Goal: Task Accomplishment & Management: Complete application form

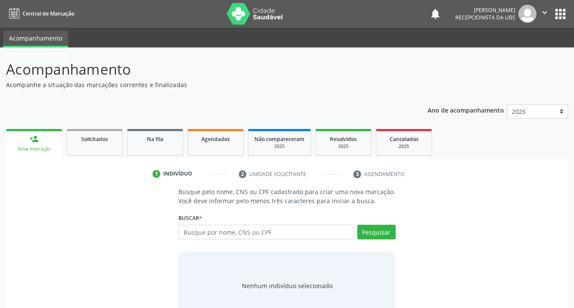
click at [229, 228] on input "text" at bounding box center [265, 232] width 175 height 15
click at [227, 231] on input "text" at bounding box center [265, 232] width 175 height 15
type input "70480253362549"
click at [382, 233] on button "Pesquisar" at bounding box center [376, 232] width 38 height 15
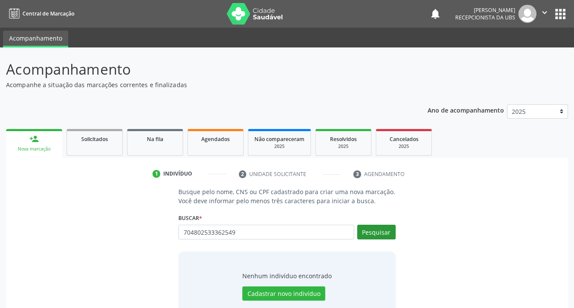
type input "704802533362549"
click at [371, 232] on button "Pesquisar" at bounding box center [376, 232] width 38 height 15
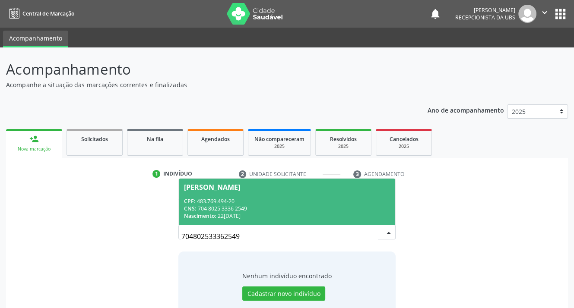
click at [199, 199] on div "CPF: 483.769.494-20" at bounding box center [286, 201] width 205 height 7
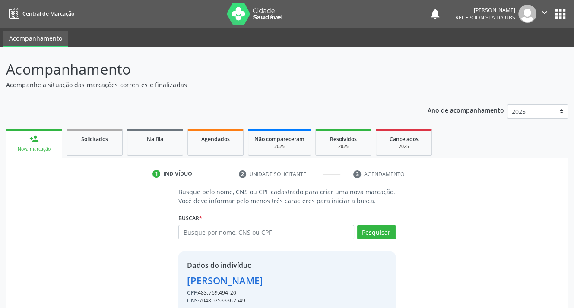
scroll to position [38, 0]
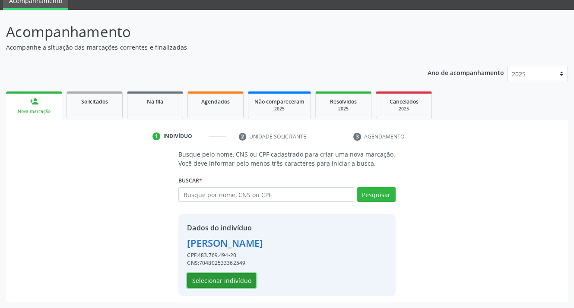
click at [207, 279] on button "Selecionar indivíduo" at bounding box center [221, 280] width 69 height 15
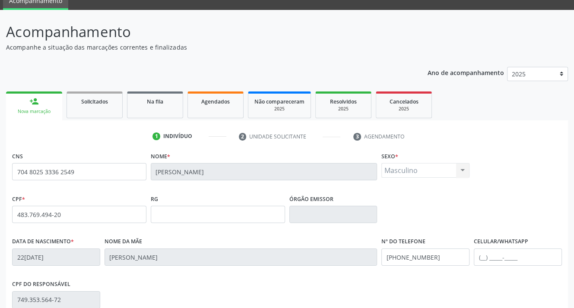
scroll to position [160, 0]
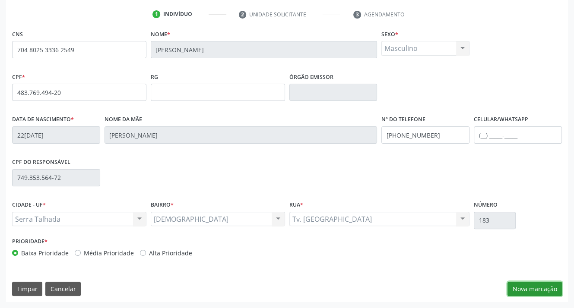
click at [535, 288] on button "Nova marcação" at bounding box center [534, 289] width 54 height 15
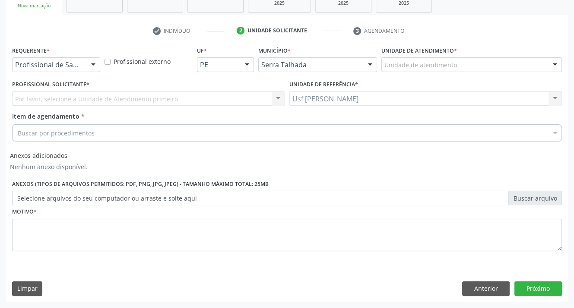
scroll to position [143, 0]
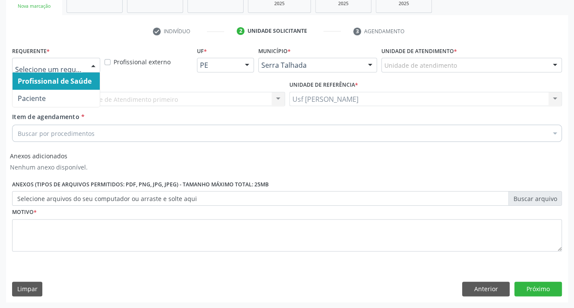
click at [96, 63] on div at bounding box center [93, 65] width 13 height 15
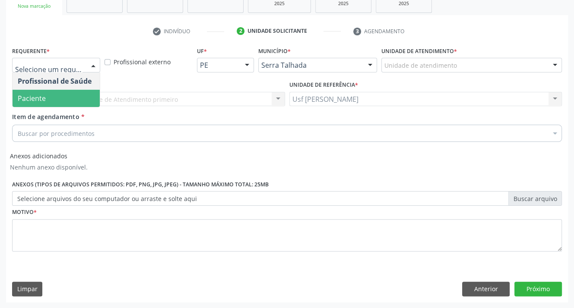
click at [49, 101] on span "Paciente" at bounding box center [56, 98] width 87 height 17
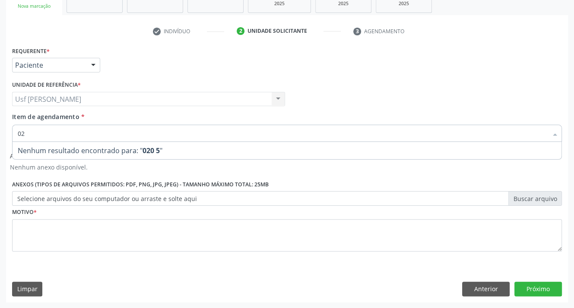
type input "0"
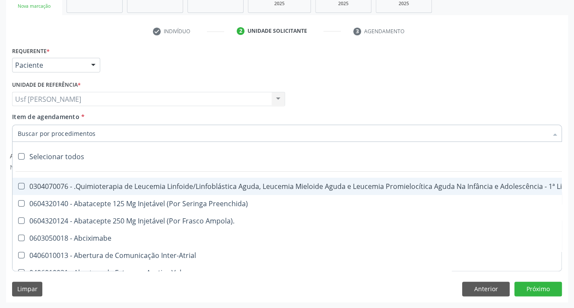
click at [34, 135] on input "Item de agendamento *" at bounding box center [283, 133] width 530 height 17
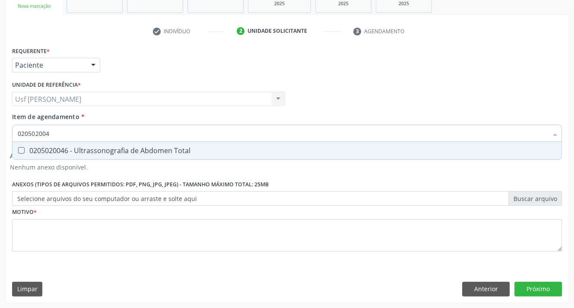
type input "0205020046"
click at [18, 151] on Total at bounding box center [21, 150] width 6 height 6
click at [18, 151] on Total "checkbox" at bounding box center [16, 151] width 6 height 6
checkbox Total "true"
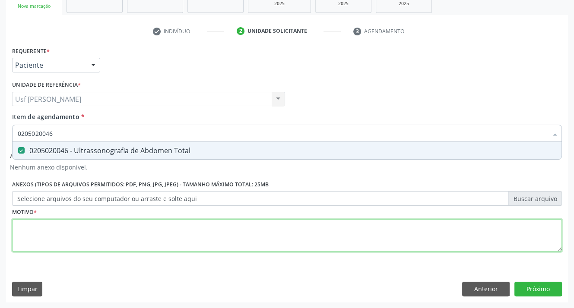
click at [42, 232] on div "Requerente * Paciente Profissional de Saúde Paciente Nenhum resultado encontrad…" at bounding box center [286, 153] width 549 height 219
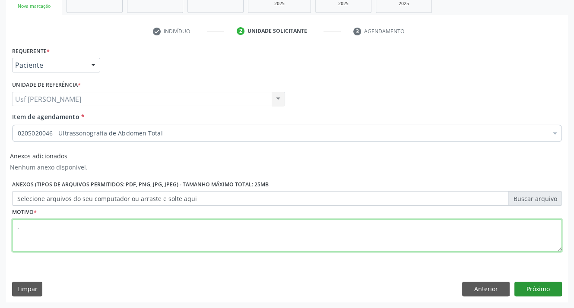
type textarea "."
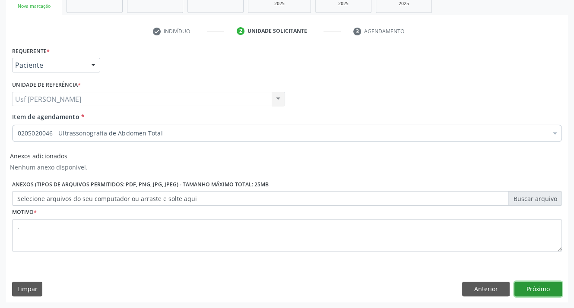
click at [523, 284] on button "Próximo" at bounding box center [537, 289] width 47 height 15
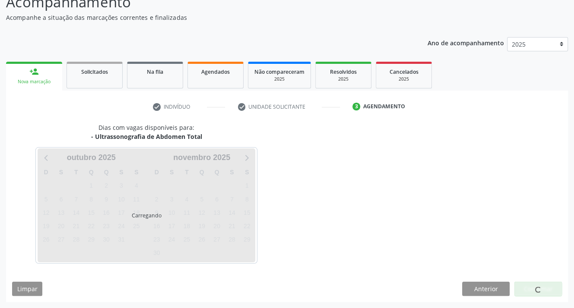
scroll to position [67, 0]
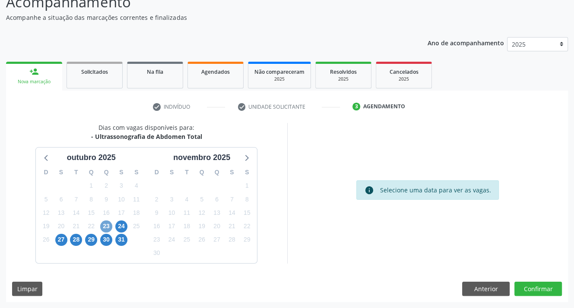
click at [107, 224] on span "23" at bounding box center [106, 227] width 12 height 12
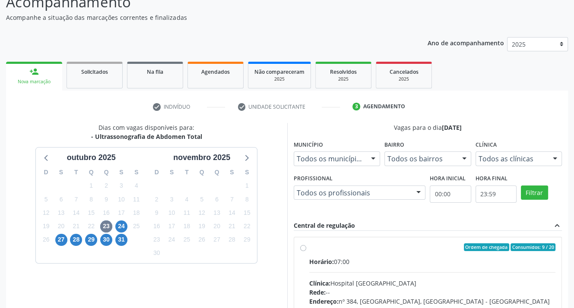
click at [309, 249] on label "Ordem de chegada Consumidos: 9 / 20 Horário: 07:00 Clínica: Hospital [GEOGRAPHI…" at bounding box center [432, 309] width 246 height 133
click at [300, 249] on input "Ordem de chegada Consumidos: 9 / 20 Horário: 07:00 Clínica: Hospital [GEOGRAPHI…" at bounding box center [303, 247] width 6 height 8
radio input "true"
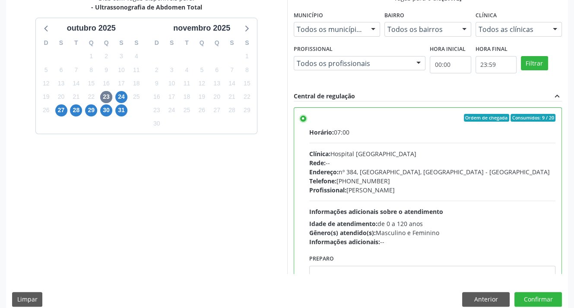
scroll to position [207, 0]
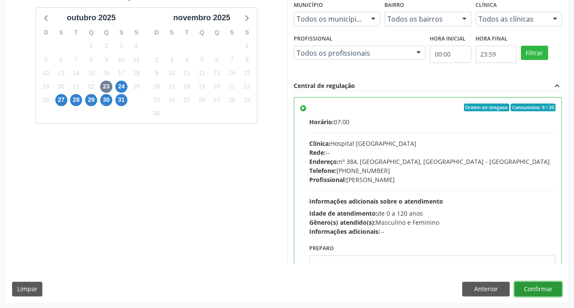
click at [552, 283] on button "Confirmar" at bounding box center [537, 289] width 47 height 15
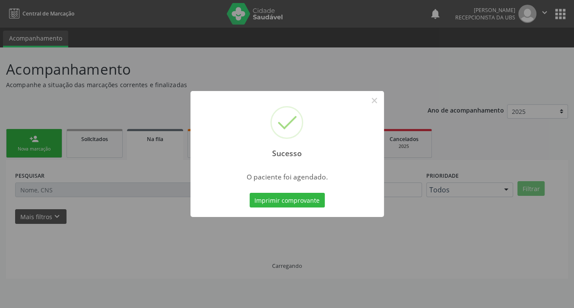
scroll to position [0, 0]
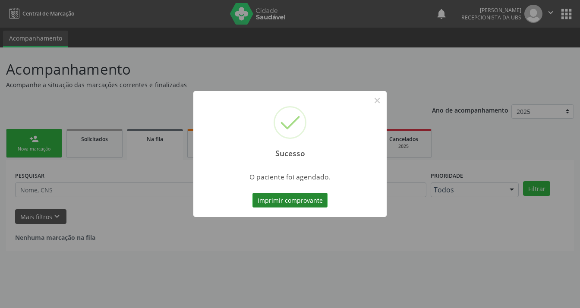
click at [277, 199] on button "Imprimir comprovante" at bounding box center [290, 200] width 75 height 15
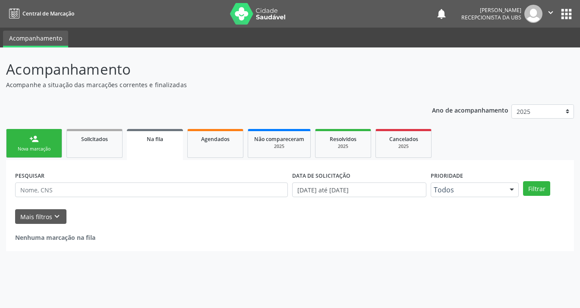
click at [38, 143] on div "person_add" at bounding box center [33, 138] width 9 height 9
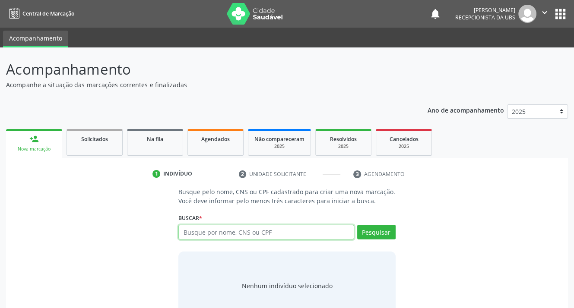
click at [278, 237] on input "text" at bounding box center [265, 232] width 175 height 15
type input "700005135420708"
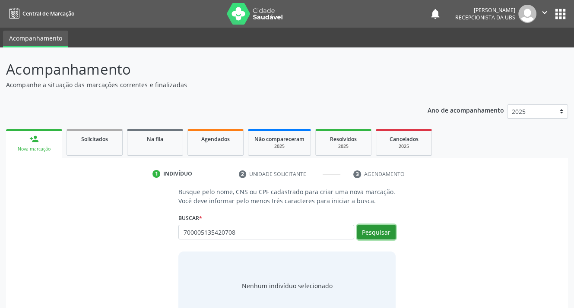
click at [382, 230] on button "Pesquisar" at bounding box center [376, 232] width 38 height 15
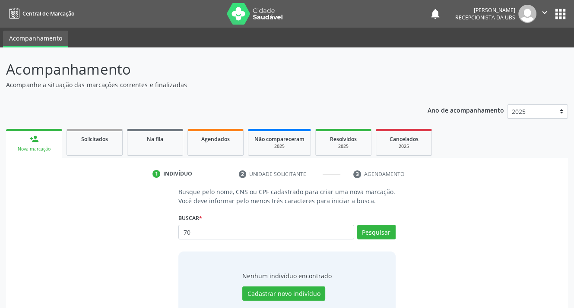
type input "7"
click at [265, 231] on input "text" at bounding box center [265, 232] width 175 height 15
type input "[PERSON_NAME]"
click at [373, 231] on button "Pesquisar" at bounding box center [376, 232] width 38 height 15
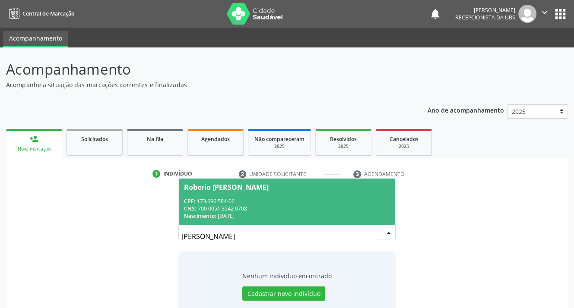
click at [231, 210] on div "CNS: 700 0051 3542 0708" at bounding box center [286, 208] width 205 height 7
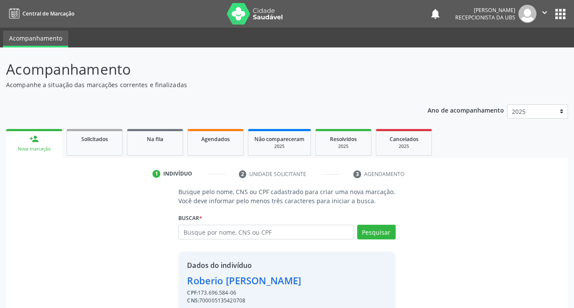
scroll to position [38, 0]
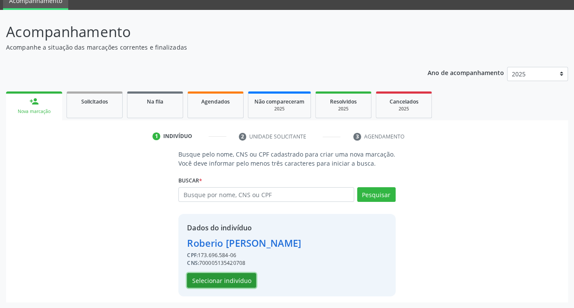
click at [215, 283] on button "Selecionar indivíduo" at bounding box center [221, 280] width 69 height 15
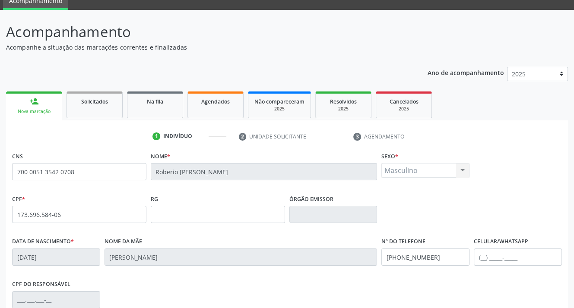
scroll to position [160, 0]
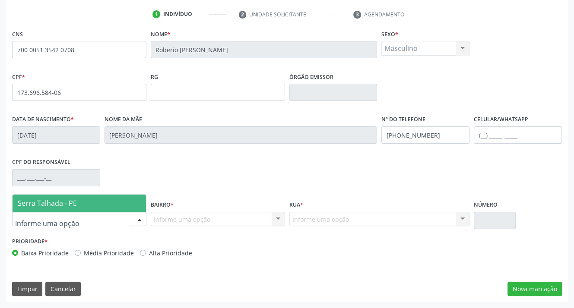
click at [140, 218] on div at bounding box center [139, 219] width 13 height 15
click at [127, 205] on span "Serra Talhada - PE" at bounding box center [79, 203] width 133 height 17
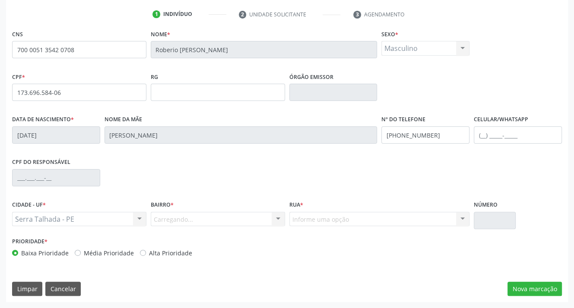
click at [162, 216] on div "Carregando... Nenhum resultado encontrado para: " " Nenhuma opção encontrada. D…" at bounding box center [218, 219] width 134 height 15
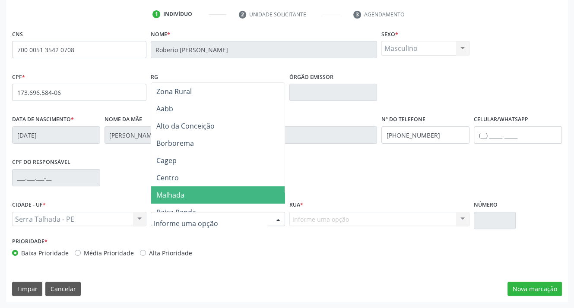
click at [181, 195] on span "Malhada" at bounding box center [170, 194] width 28 height 9
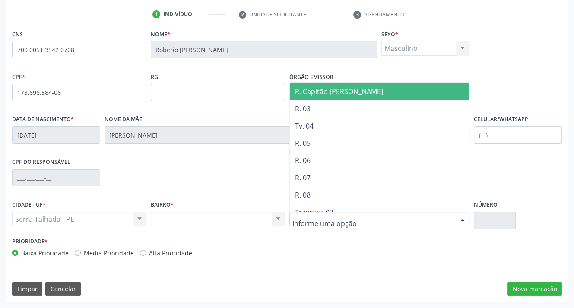
click at [318, 224] on div at bounding box center [379, 219] width 180 height 15
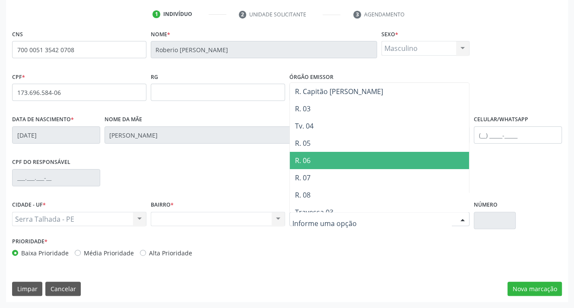
click at [312, 158] on span "R. 06" at bounding box center [380, 160] width 180 height 17
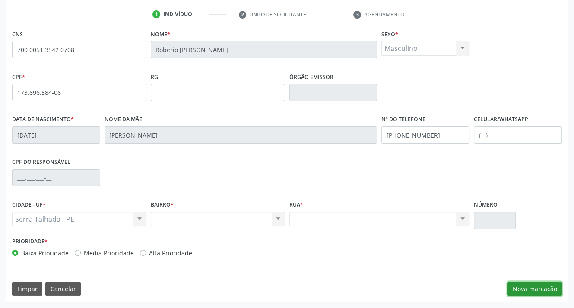
click at [534, 286] on button "Nova marcação" at bounding box center [534, 289] width 54 height 15
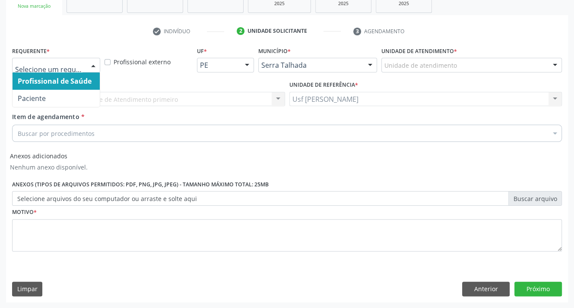
click at [93, 64] on div at bounding box center [93, 65] width 13 height 15
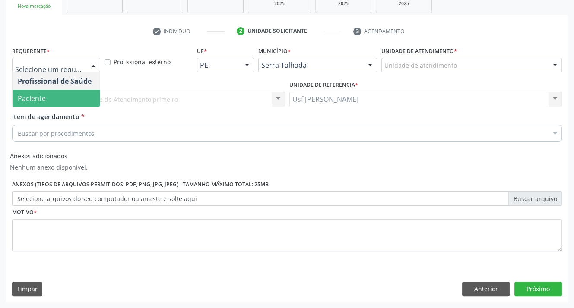
click at [84, 98] on span "Paciente" at bounding box center [56, 98] width 87 height 17
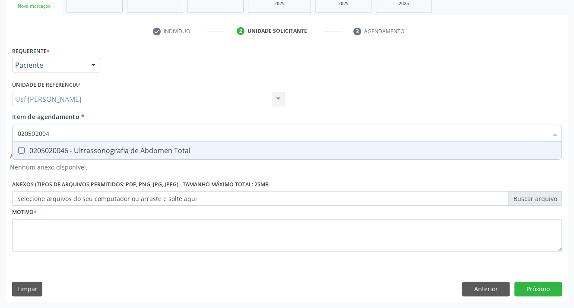
type input "0205020046"
click at [22, 152] on Total at bounding box center [21, 150] width 6 height 6
click at [18, 152] on Total "checkbox" at bounding box center [16, 151] width 6 height 6
checkbox Total "true"
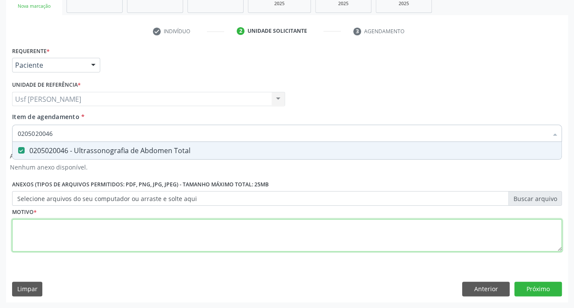
click at [34, 227] on div "Requerente * Paciente Profissional de Saúde Paciente Nenhum resultado encontrad…" at bounding box center [286, 153] width 549 height 219
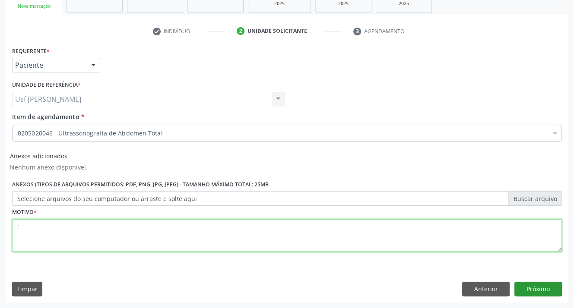
type textarea ";"
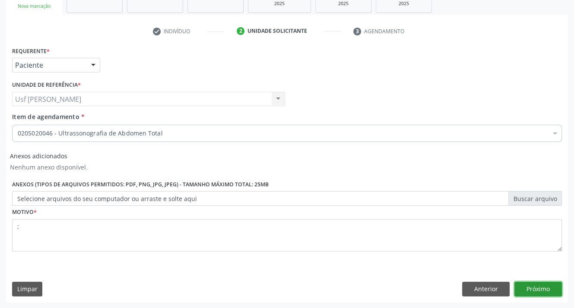
click at [527, 291] on button "Próximo" at bounding box center [537, 289] width 47 height 15
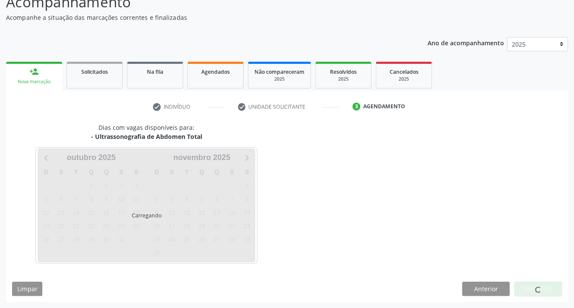
scroll to position [67, 0]
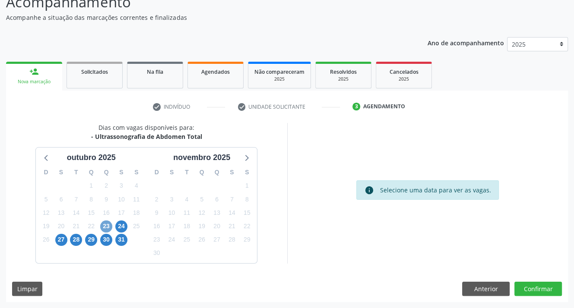
click at [104, 224] on span "23" at bounding box center [106, 227] width 12 height 12
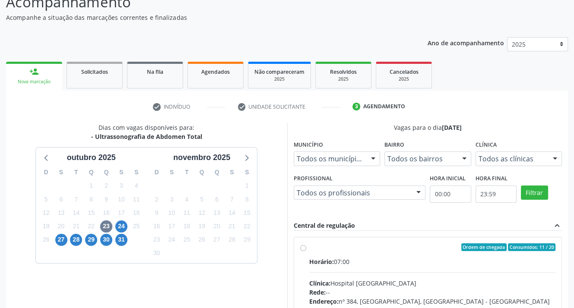
click at [309, 249] on label "Ordem de chegada Consumidos: 11 / 20 Horário: 07:00 Clínica: Hospital [GEOGRAPH…" at bounding box center [432, 309] width 246 height 133
click at [301, 249] on input "Ordem de chegada Consumidos: 11 / 20 Horário: 07:00 Clínica: Hospital [GEOGRAPH…" at bounding box center [303, 247] width 6 height 8
radio input "true"
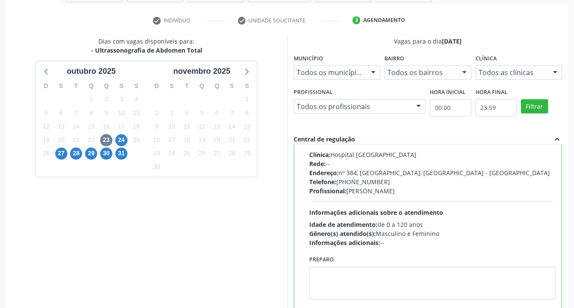
scroll to position [197, 0]
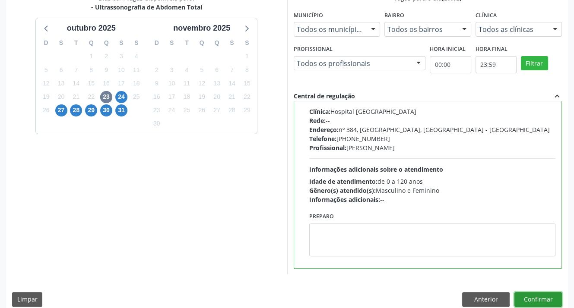
click at [544, 297] on button "Confirmar" at bounding box center [537, 299] width 47 height 15
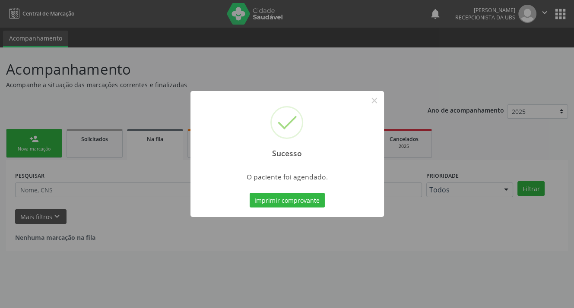
scroll to position [0, 0]
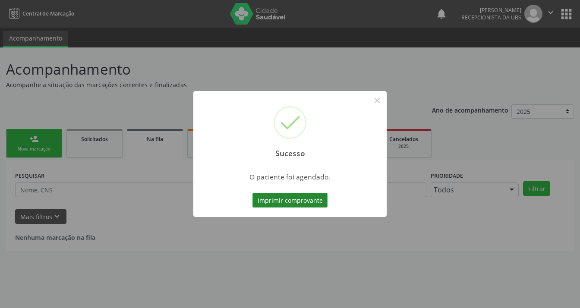
click at [308, 200] on button "Imprimir comprovante" at bounding box center [290, 200] width 75 height 15
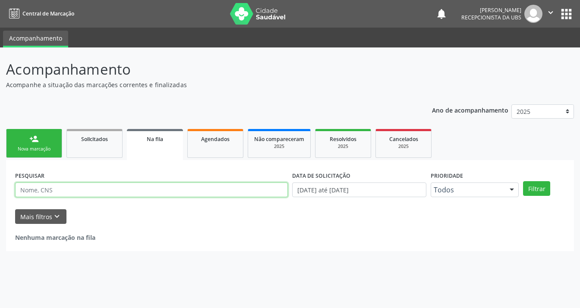
click at [57, 190] on input "text" at bounding box center [151, 190] width 273 height 15
type input "704802533362549"
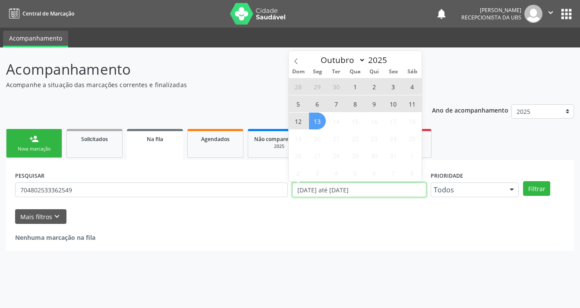
click at [407, 194] on input "[DATE] até [DATE]" at bounding box center [359, 190] width 134 height 15
click at [221, 146] on link "Agendados" at bounding box center [215, 143] width 56 height 29
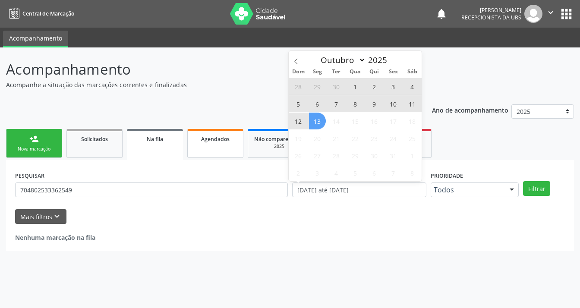
click at [221, 146] on link "Agendados" at bounding box center [215, 143] width 56 height 29
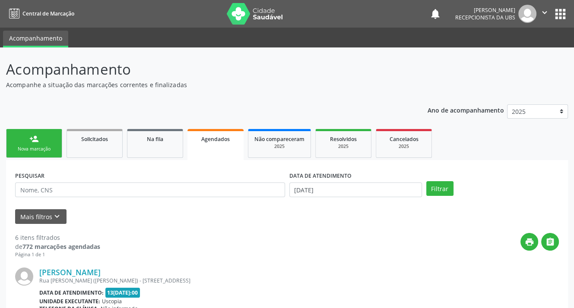
click at [213, 145] on link "Agendados" at bounding box center [215, 144] width 56 height 31
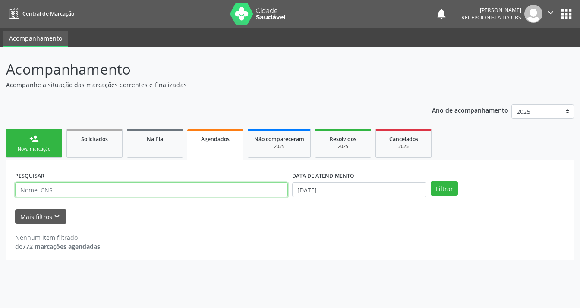
click at [53, 189] on input "text" at bounding box center [151, 190] width 273 height 15
type input "[PERSON_NAME]"
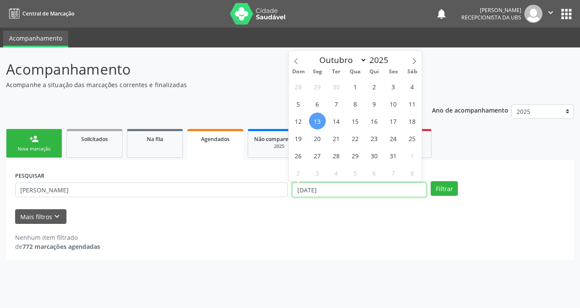
click at [333, 193] on input "[DATE]" at bounding box center [359, 190] width 134 height 15
click at [352, 140] on span "22" at bounding box center [355, 138] width 17 height 17
type input "[DATE]"
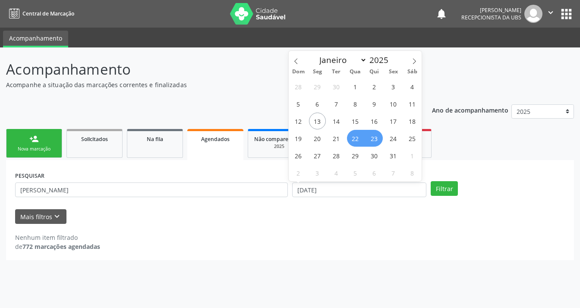
click at [373, 140] on span "23" at bounding box center [374, 138] width 17 height 17
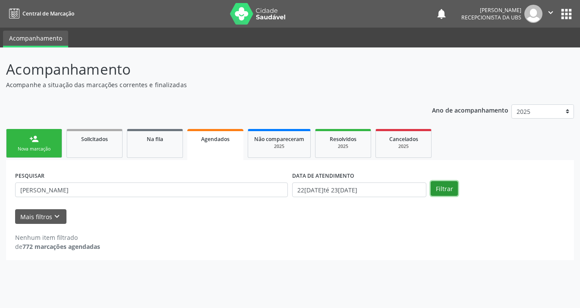
click at [436, 186] on button "Filtrar" at bounding box center [444, 188] width 27 height 15
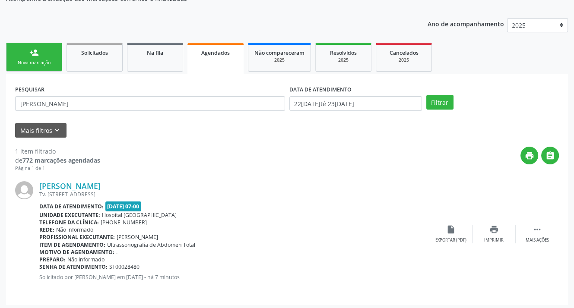
scroll to position [89, 0]
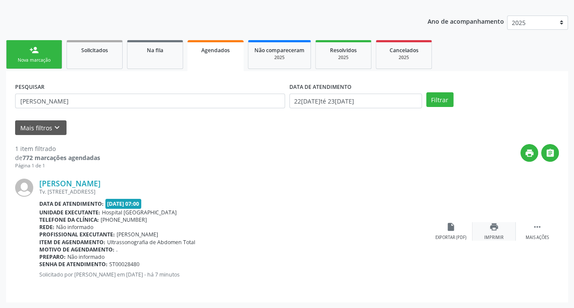
click at [492, 228] on icon "print" at bounding box center [493, 226] width 9 height 9
click at [17, 57] on div "Nova marcação" at bounding box center [34, 60] width 43 height 6
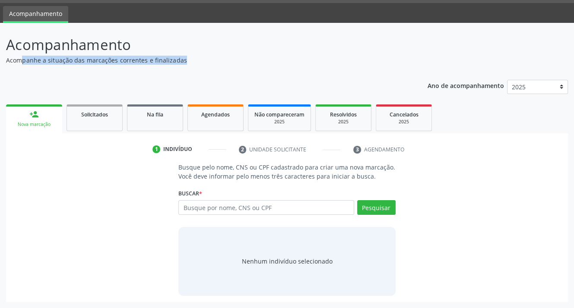
scroll to position [24, 0]
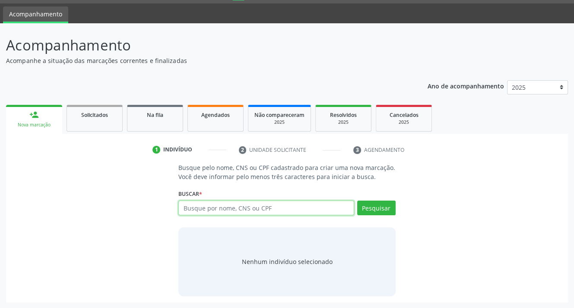
click at [204, 207] on input "text" at bounding box center [265, 208] width 175 height 15
type input "[PERSON_NAME]"
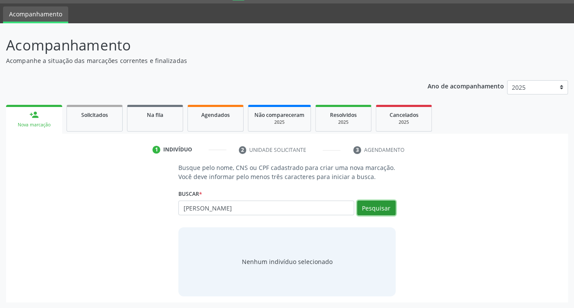
click at [369, 208] on button "Pesquisar" at bounding box center [376, 208] width 38 height 15
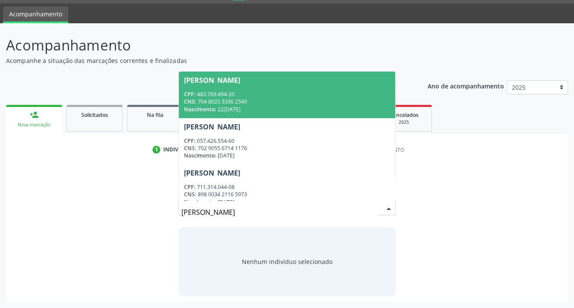
click at [223, 95] on div "CPF: 483.769.494-20" at bounding box center [286, 94] width 205 height 7
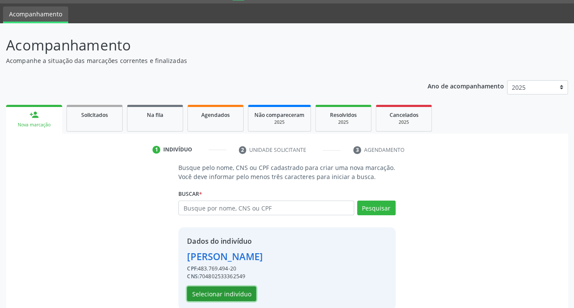
click at [211, 291] on button "Selecionar indivíduo" at bounding box center [221, 294] width 69 height 15
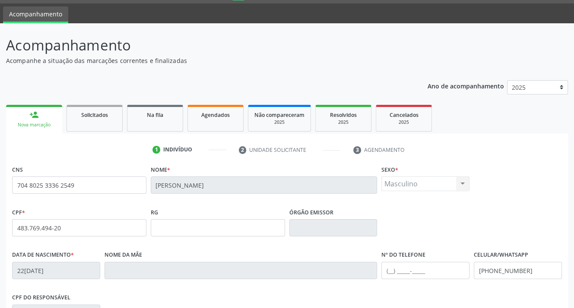
scroll to position [160, 0]
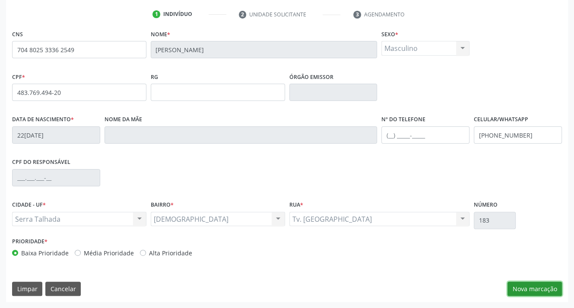
click at [523, 291] on button "Nova marcação" at bounding box center [534, 289] width 54 height 15
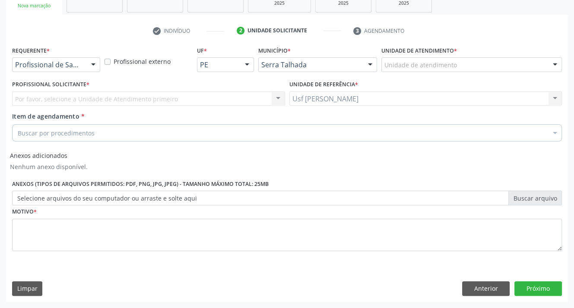
scroll to position [143, 0]
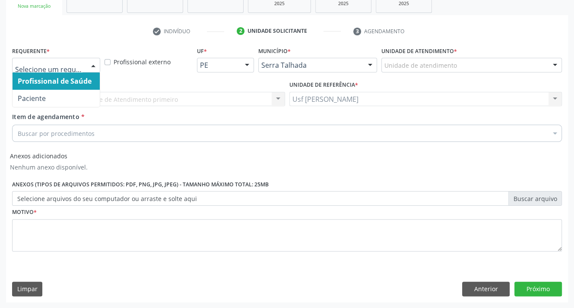
click at [95, 63] on div at bounding box center [93, 65] width 13 height 15
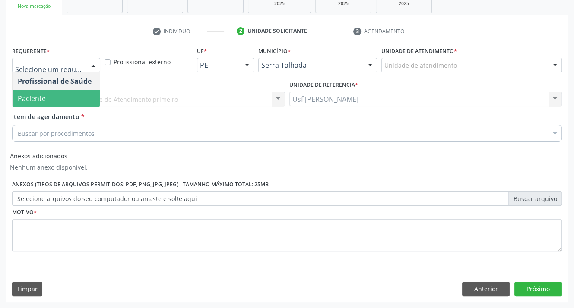
click at [82, 92] on span "Paciente" at bounding box center [56, 98] width 87 height 17
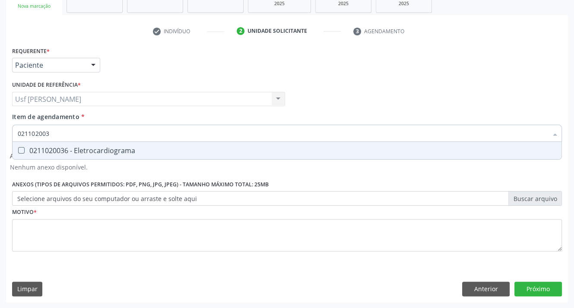
type input "0211020036"
click at [22, 148] on Eletrocardiograma at bounding box center [21, 150] width 6 height 6
click at [18, 148] on Eletrocardiograma "checkbox" at bounding box center [16, 151] width 6 height 6
checkbox Eletrocardiograma "true"
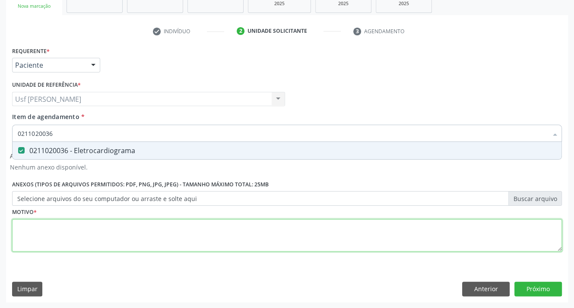
click at [27, 236] on div "Requerente * Paciente Profissional de Saúde Paciente Nenhum resultado encontrad…" at bounding box center [286, 153] width 549 height 219
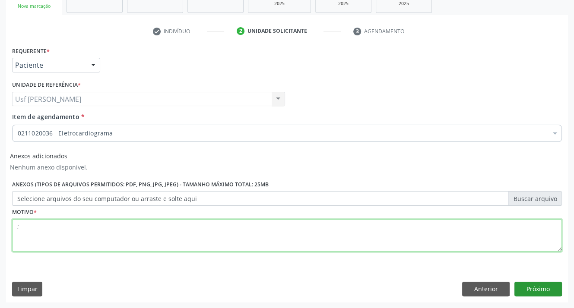
type textarea ";"
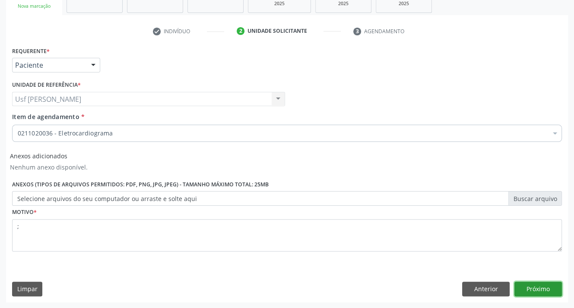
click at [532, 291] on button "Próximo" at bounding box center [537, 289] width 47 height 15
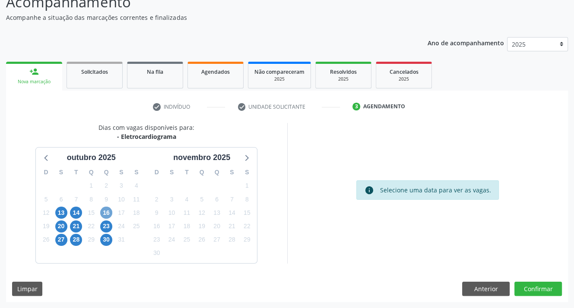
click at [107, 211] on span "16" at bounding box center [106, 213] width 12 height 12
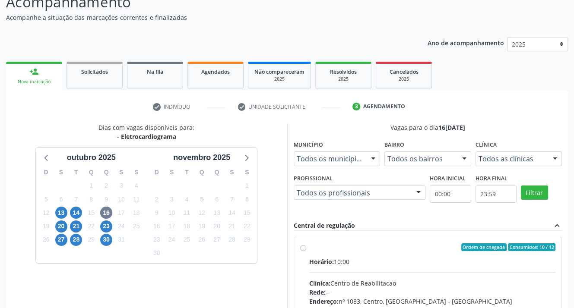
click at [309, 249] on label "Ordem de chegada Consumidos: 10 / 12 Horário: 10:00 Clínica: Centro de Reabilit…" at bounding box center [432, 309] width 246 height 133
click at [300, 249] on input "Ordem de chegada Consumidos: 10 / 12 Horário: 10:00 Clínica: Centro de Reabilit…" at bounding box center [303, 247] width 6 height 8
radio input "true"
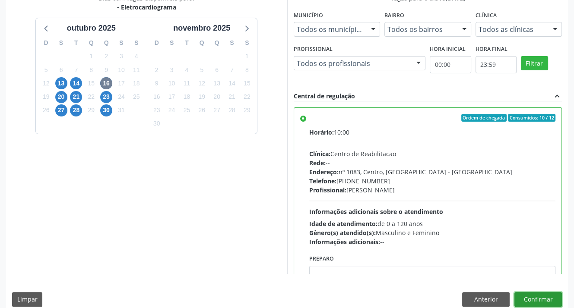
click at [534, 296] on button "Confirmar" at bounding box center [537, 299] width 47 height 15
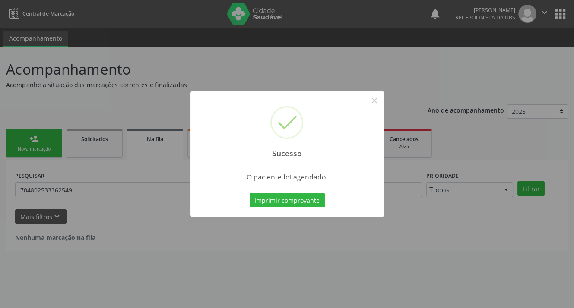
scroll to position [0, 0]
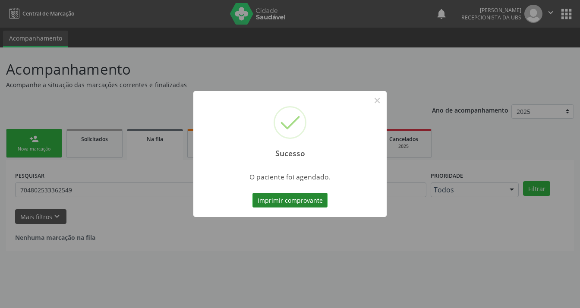
click at [284, 197] on button "Imprimir comprovante" at bounding box center [290, 200] width 75 height 15
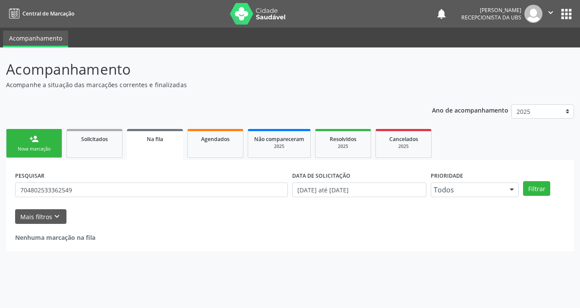
click at [32, 146] on div "Nova marcação" at bounding box center [34, 149] width 43 height 6
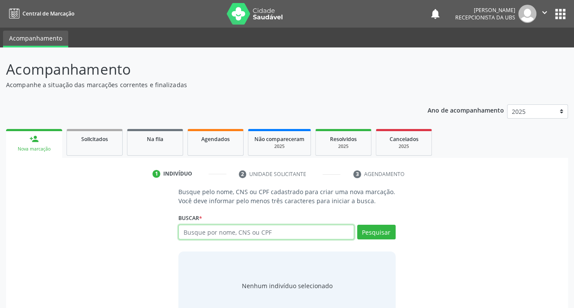
click at [216, 234] on input "text" at bounding box center [265, 232] width 175 height 15
type input "[PERSON_NAME]"
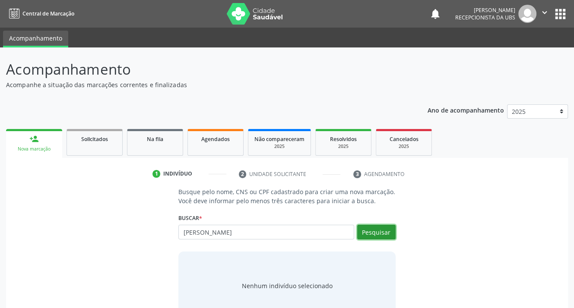
click at [369, 233] on button "Pesquisar" at bounding box center [376, 232] width 38 height 15
type input "[PERSON_NAME]"
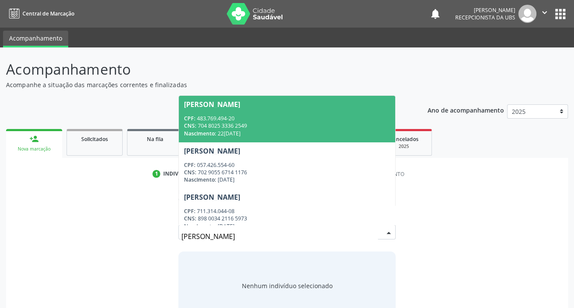
click at [223, 135] on div "Nascimento: [DATE]" at bounding box center [286, 133] width 205 height 7
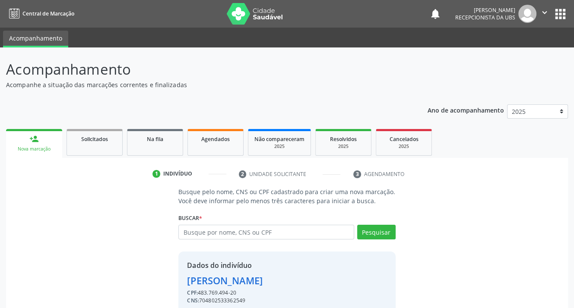
scroll to position [38, 0]
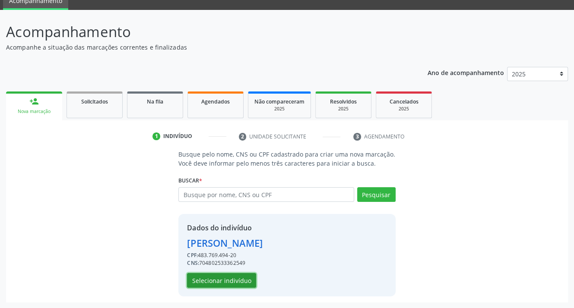
click at [199, 277] on button "Selecionar indivíduo" at bounding box center [221, 280] width 69 height 15
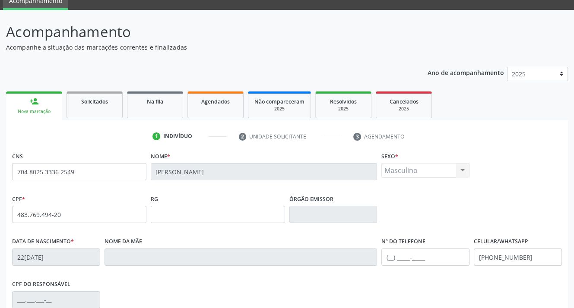
scroll to position [160, 0]
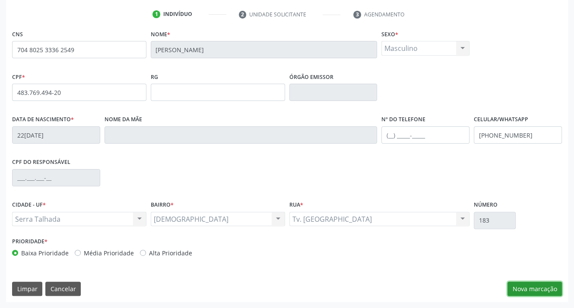
click at [522, 285] on button "Nova marcação" at bounding box center [534, 289] width 54 height 15
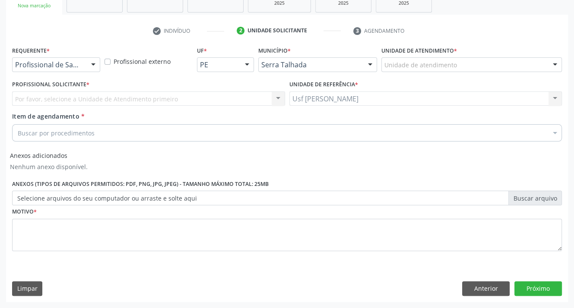
scroll to position [143, 0]
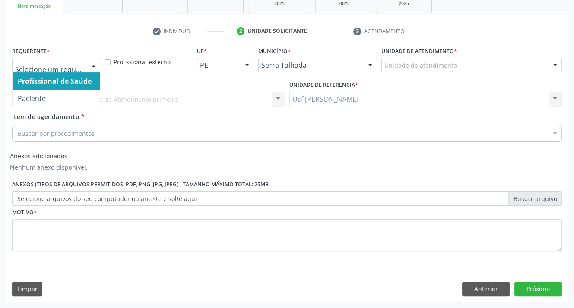
click at [93, 63] on div at bounding box center [93, 65] width 13 height 15
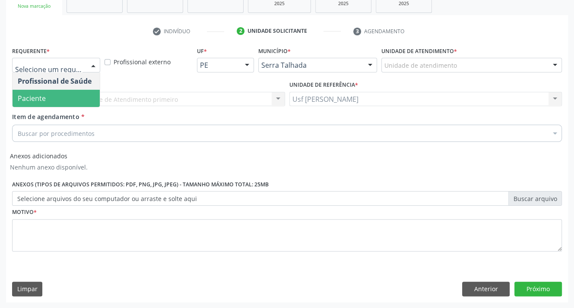
click at [83, 95] on span "Paciente" at bounding box center [56, 98] width 87 height 17
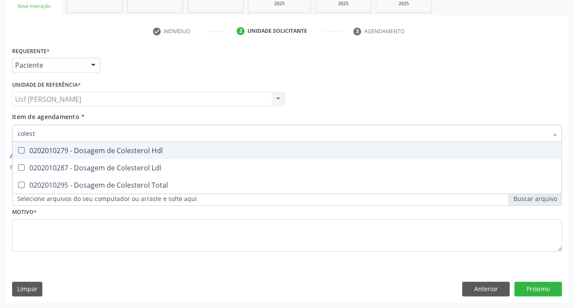
type input "coleste"
click at [19, 151] on Hdl at bounding box center [21, 150] width 6 height 6
click at [18, 151] on Hdl "checkbox" at bounding box center [16, 151] width 6 height 6
checkbox Hdl "true"
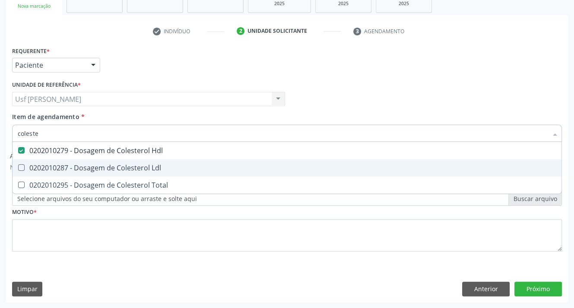
click at [19, 168] on Ldl at bounding box center [21, 167] width 6 height 6
click at [18, 168] on Ldl "checkbox" at bounding box center [16, 168] width 6 height 6
checkbox Ldl "true"
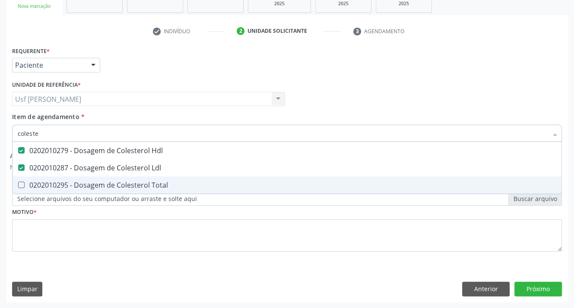
click at [22, 185] on Total at bounding box center [21, 185] width 6 height 6
click at [18, 185] on Total "checkbox" at bounding box center [16, 185] width 6 height 6
checkbox Total "true"
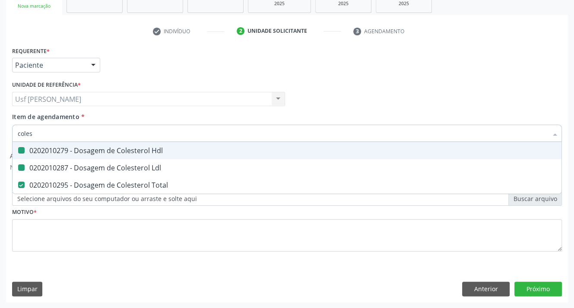
type input "cole"
checkbox Hdl "false"
checkbox Ldl "false"
checkbox Total "false"
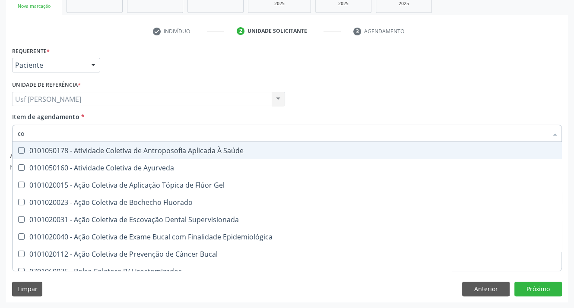
type input "c"
checkbox Hdl "false"
checkbox Ldl "false"
checkbox Total "false"
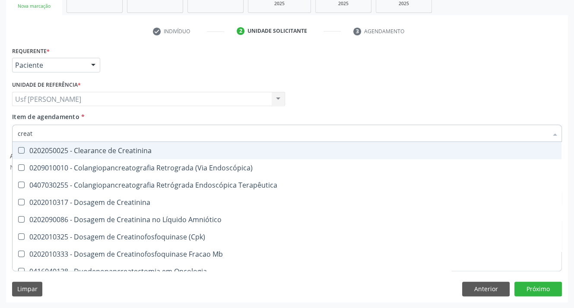
type input "creati"
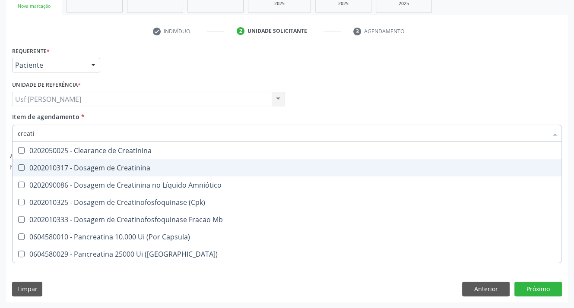
click at [19, 165] on Creatinina at bounding box center [21, 167] width 6 height 6
click at [18, 165] on Creatinina "checkbox" at bounding box center [16, 168] width 6 height 6
checkbox Creatinina "true"
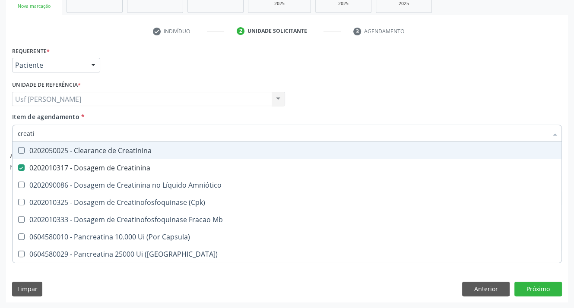
type input "creat"
checkbox Creatinina "false"
checkbox \(Cpk\) "true"
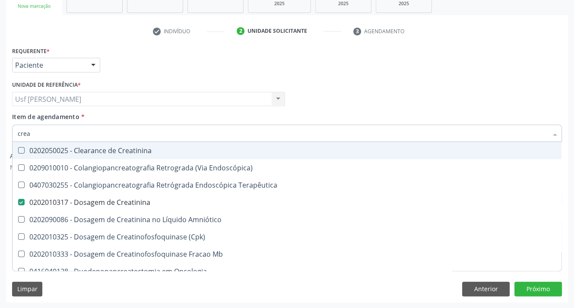
type input "cre"
checkbox Creatinina "false"
checkbox Mb "false"
checkbox Oncologia "true"
type input "c"
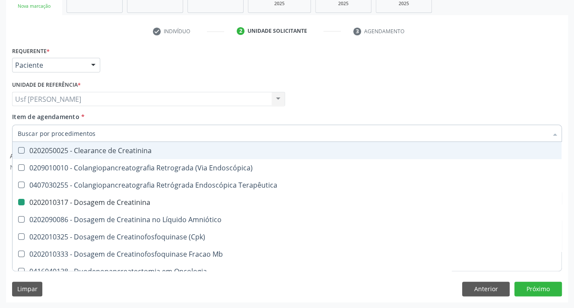
checkbox Oncologia "false"
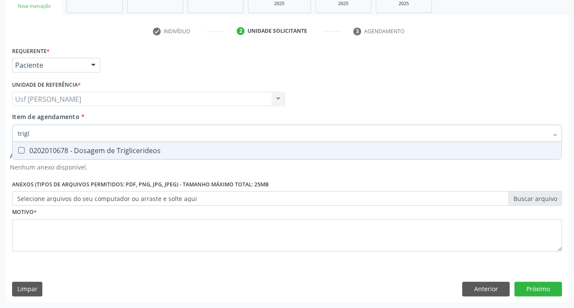
type input "trigli"
click at [24, 149] on Triglicerideos at bounding box center [21, 150] width 6 height 6
click at [18, 149] on Triglicerideos "checkbox" at bounding box center [16, 151] width 6 height 6
checkbox Triglicerideos "true"
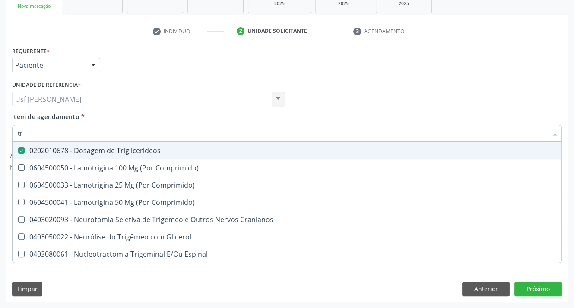
type input "t"
checkbox Triglicerideos "false"
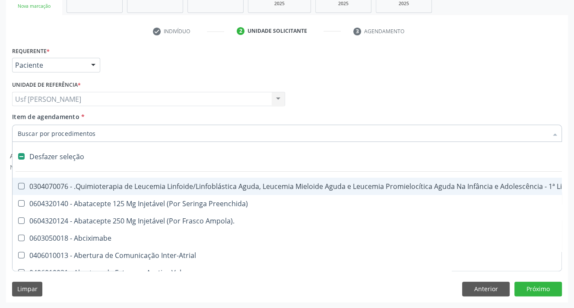
type input "g"
checkbox Doses\) "true"
checkbox Inalante\) "true"
checkbox Bursectomia "true"
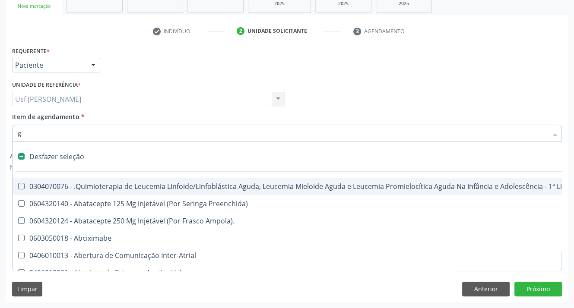
checkbox Inteiro "true"
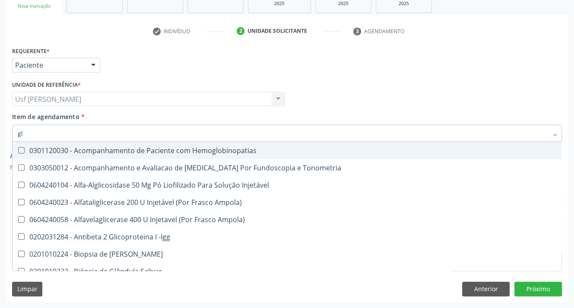
type input "gli"
checkbox Glomerular "true"
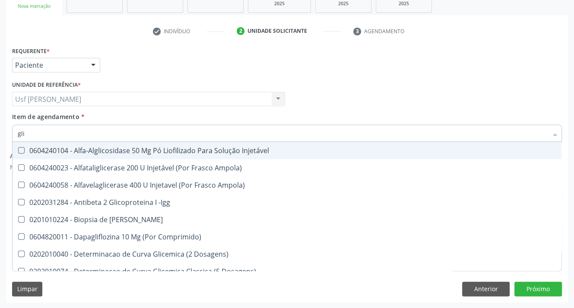
type input "glic"
checkbox Derrames "true"
checkbox Triglicerideos "false"
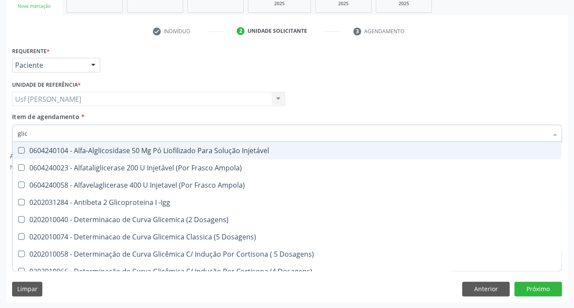
type input "glice"
checkbox Dosagens\) "true"
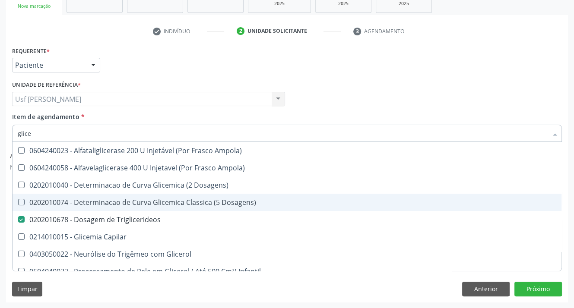
type input "glic"
checkbox Triglicerideos "false"
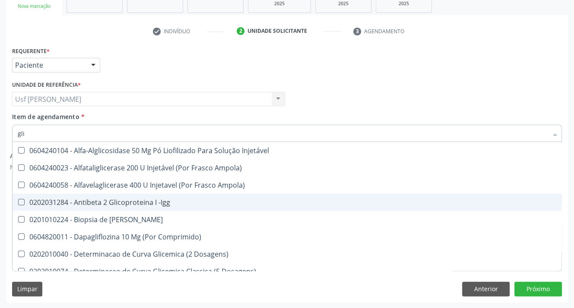
type input "gl"
checkbox Triglicerideos "false"
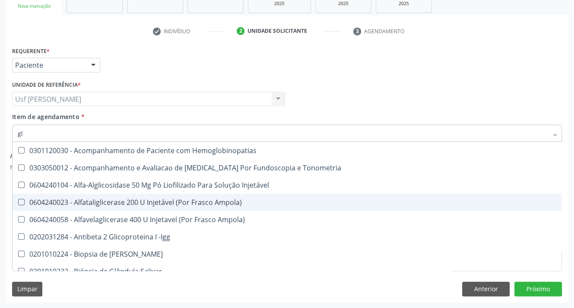
type input "gli"
checkbox Glomerular "true"
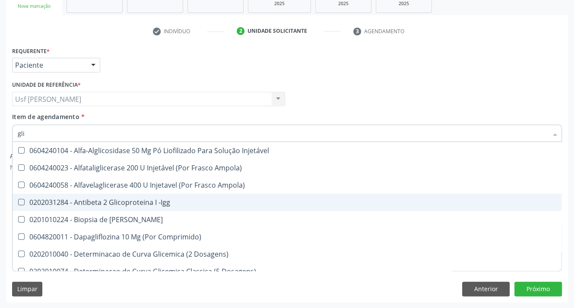
type input "glic"
checkbox Derrames "true"
checkbox Triglicerideos "false"
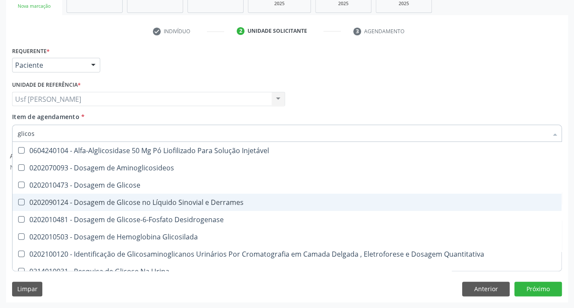
type input "glicose"
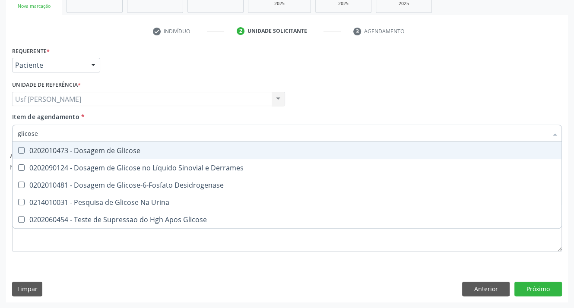
click at [22, 148] on Glicose at bounding box center [21, 150] width 6 height 6
click at [18, 148] on Glicose "checkbox" at bounding box center [16, 151] width 6 height 6
checkbox Glicose "true"
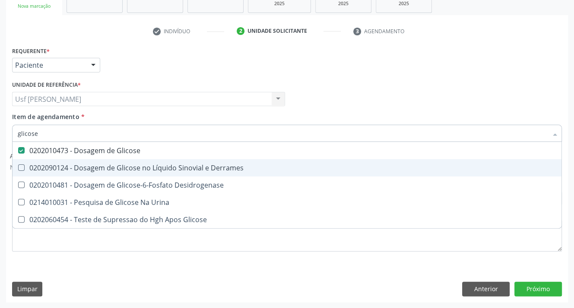
type input "glicos"
checkbox Glicose "false"
checkbox Desidrogenase "true"
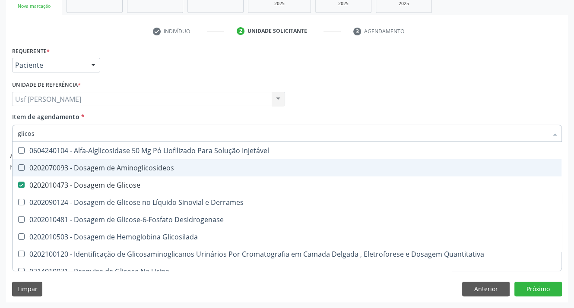
type input "glico"
checkbox Glicose "false"
checkbox Glicosilada "true"
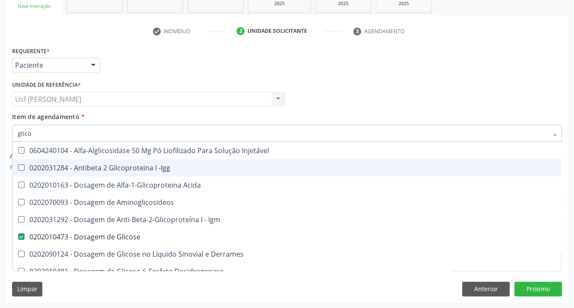
type input "glic"
checkbox Glicose "false"
checkbox Glicose "true"
type input "gli"
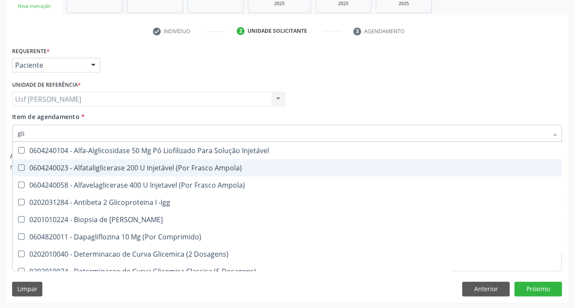
checkbox Aminoglicosideos "false"
type input "g"
checkbox Glicose "false"
checkbox Triglicerideos "false"
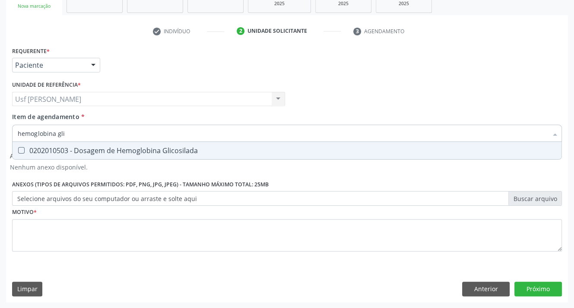
type input "hemoglobina glic"
click at [19, 152] on Glicosilada at bounding box center [21, 150] width 6 height 6
click at [18, 152] on Glicosilada "checkbox" at bounding box center [16, 151] width 6 height 6
checkbox Glicosilada "true"
type input "hemoglobina"
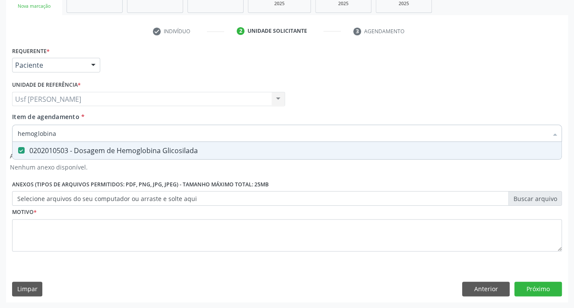
checkbox Glicosilada "false"
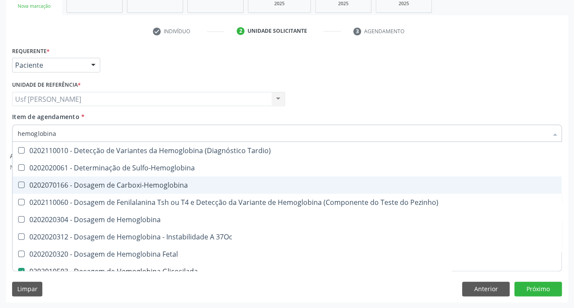
type input "hemoglobin"
checkbox Glicosilada "false"
checkbox Hematocrito\) "true"
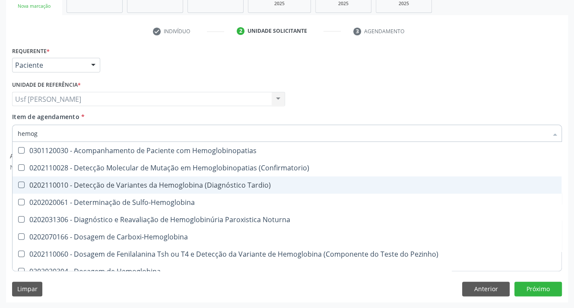
type input "hemo"
checkbox Glicosilada "false"
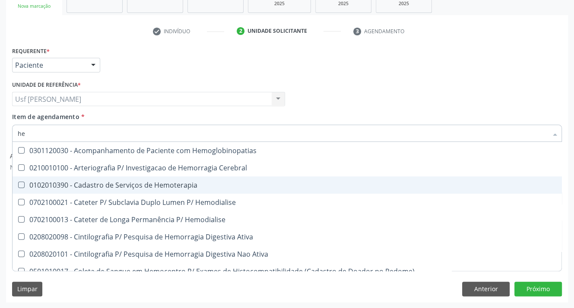
type input "h"
checkbox Glicosilada "false"
checkbox Semana\) "false"
checkbox Hemoptise "false"
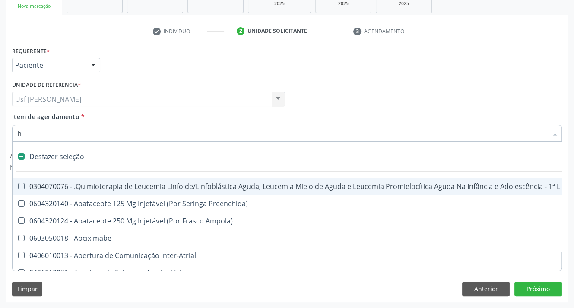
type input "he"
checkbox Cística "true"
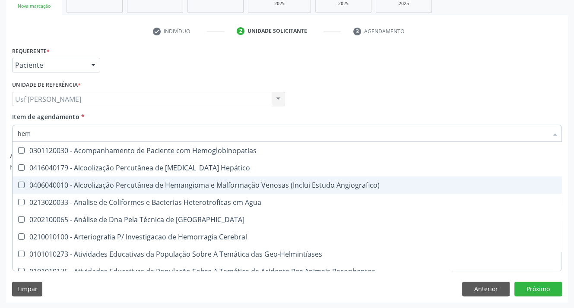
type input "hemo"
checkbox Redome\) "true"
checkbox \(Qualitativo\) "false"
checkbox Glicosilada "false"
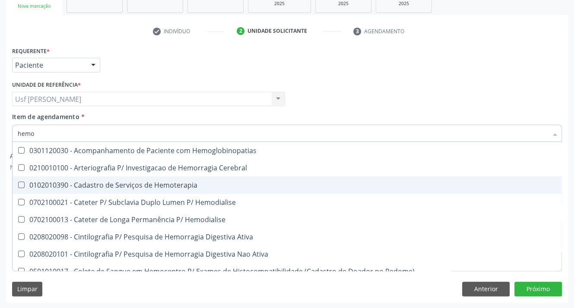
type input "hemog"
checkbox Tardio\) "true"
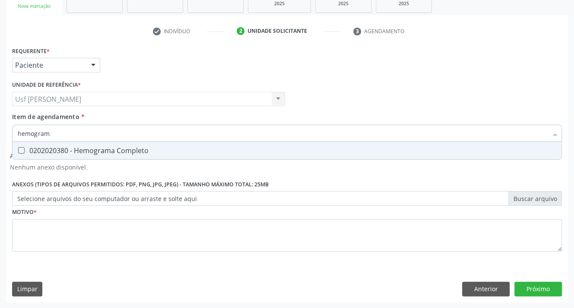
type input "hemograma"
click at [19, 151] on Completo at bounding box center [21, 150] width 6 height 6
click at [18, 151] on Completo "checkbox" at bounding box center [16, 151] width 6 height 6
checkbox Completo "true"
type input "hemograma"
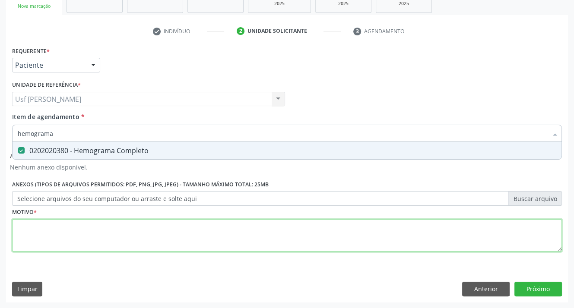
click at [32, 231] on div "Requerente * Paciente Profissional de Saúde Paciente Nenhum resultado encontrad…" at bounding box center [286, 153] width 549 height 219
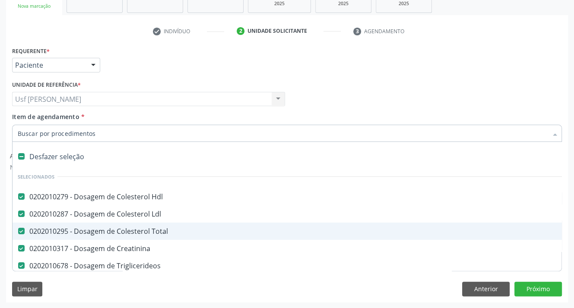
click at [97, 133] on input "Item de agendamento *" at bounding box center [283, 133] width 530 height 17
type input "t"
checkbox Completo "false"
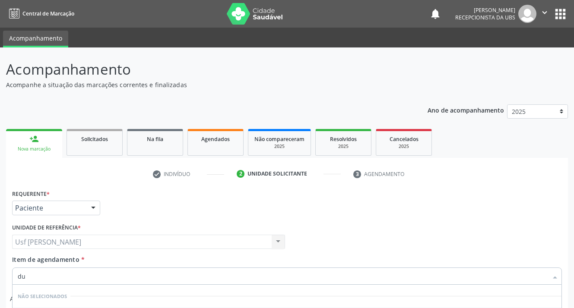
scroll to position [143, 0]
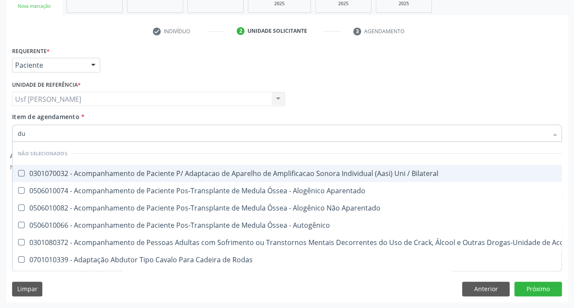
type input "duk"
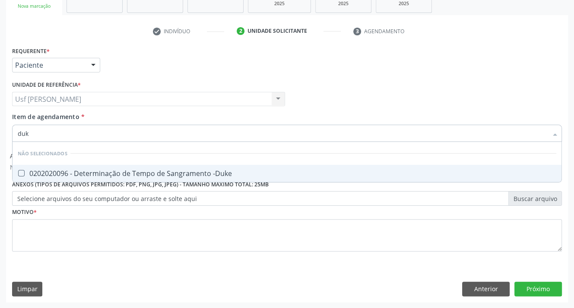
click at [23, 175] on -Duke at bounding box center [21, 173] width 6 height 6
click at [18, 175] on -Duke "checkbox" at bounding box center [16, 174] width 6 height 6
checkbox -Duke "true"
type input "d"
checkbox -Duke "true"
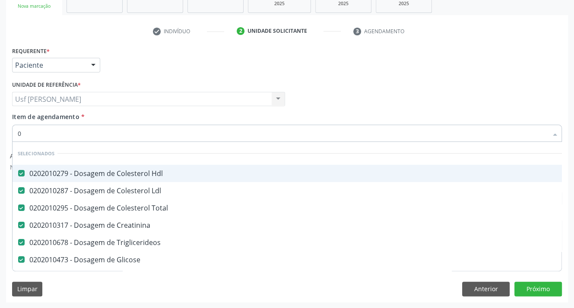
type input "02"
checkbox -Duke "true"
checkbox \(Tap\) "true"
type input "020"
checkbox Comprimido\) "true"
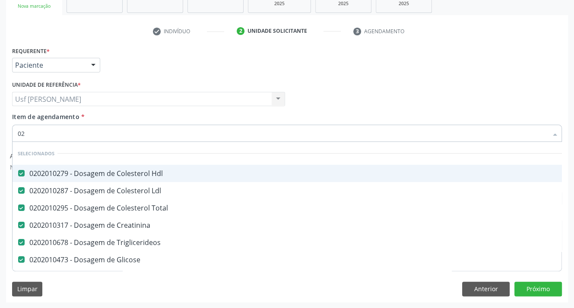
checkbox Pos-Operatoria "true"
checkbox -Duke "false"
checkbox \(Tap\) "false"
type input "020202"
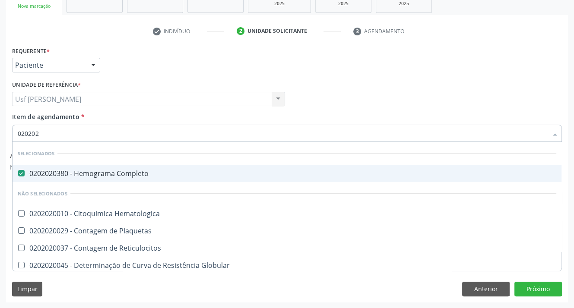
checkbox Hematologica "false"
checkbox Plaquetas "false"
checkbox Reticulocitos "false"
checkbox Globular "false"
checkbox \(Cada\) "false"
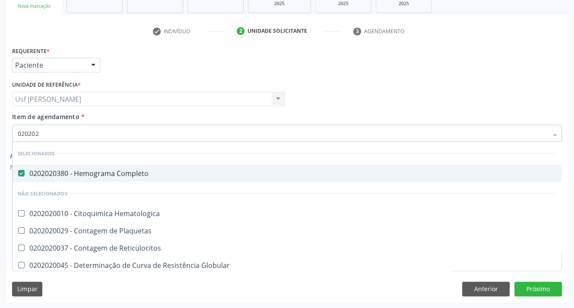
checkbox Sulfo-Hemoglobina "false"
checkbox -Duke "true"
checkbox \(Tap\) "true"
type input "02020200"
checkbox Completo "false"
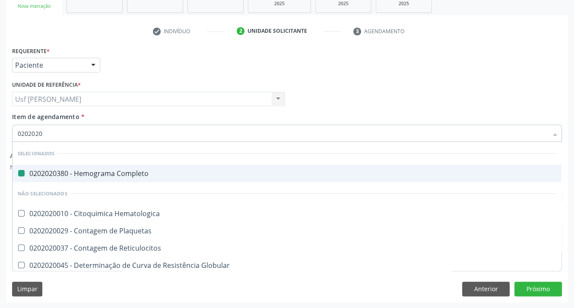
checkbox Coagulação "true"
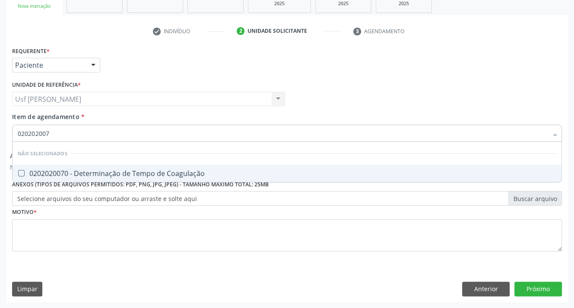
type input "0202020070"
click at [22, 172] on Coagulação at bounding box center [21, 173] width 6 height 6
click at [18, 172] on Coagulação "checkbox" at bounding box center [16, 174] width 6 height 6
checkbox Coagulação "true"
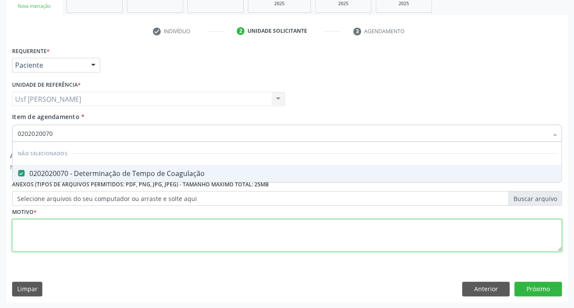
click at [57, 231] on div "Requerente * Paciente Profissional de Saúde Paciente Nenhum resultado encontrad…" at bounding box center [286, 153] width 549 height 219
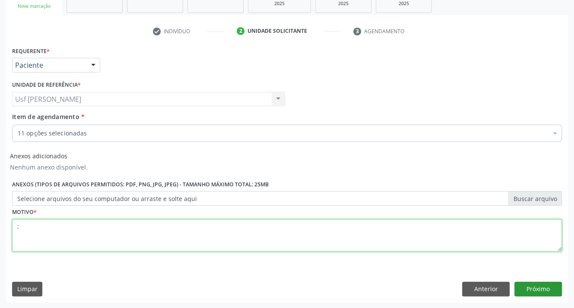
type textarea ";"
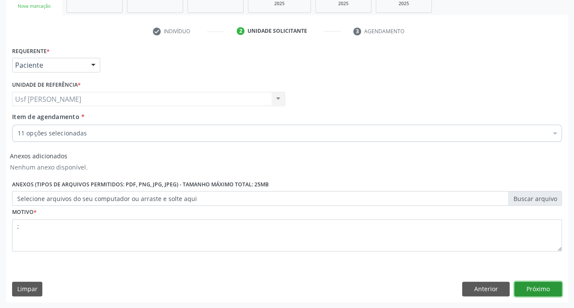
click at [528, 289] on button "Próximo" at bounding box center [537, 289] width 47 height 15
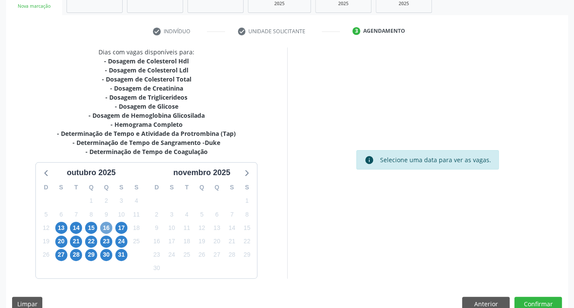
click at [106, 229] on span "16" at bounding box center [106, 228] width 12 height 12
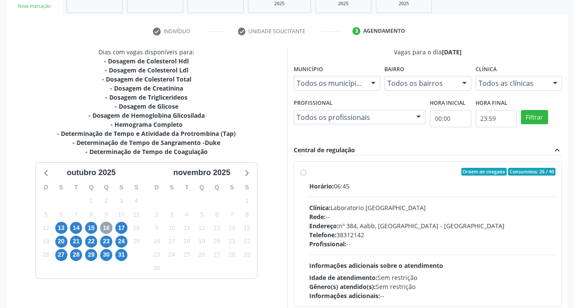
scroll to position [192, 0]
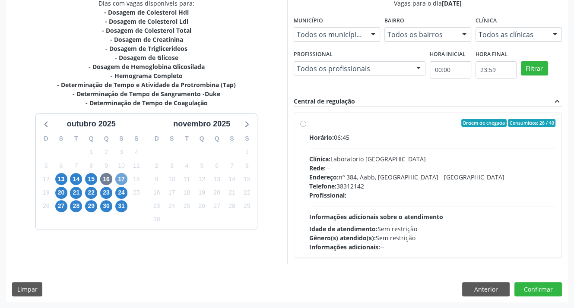
click at [122, 180] on span "17" at bounding box center [121, 179] width 12 height 12
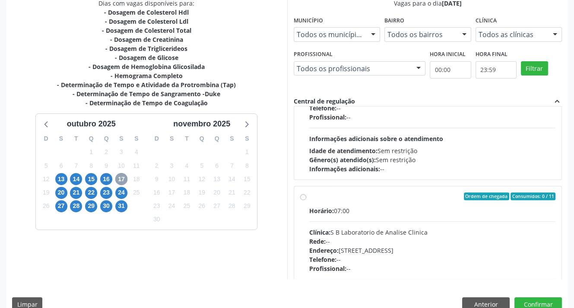
scroll to position [232, 0]
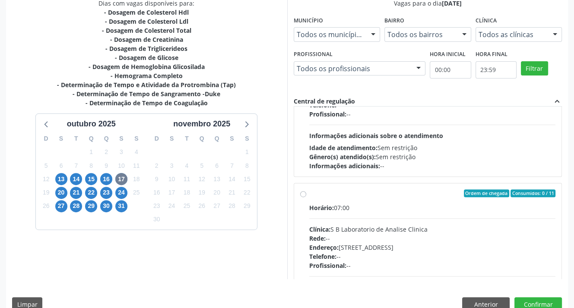
click at [309, 192] on label "Ordem de chegada Consumidos: 0 / 11 Horário: 07:00 Clínica: S B Laboratorio de …" at bounding box center [432, 255] width 246 height 133
click at [300, 192] on input "Ordem de chegada Consumidos: 0 / 11 Horário: 07:00 Clínica: S B Laboratorio de …" at bounding box center [303, 193] width 6 height 8
radio input "true"
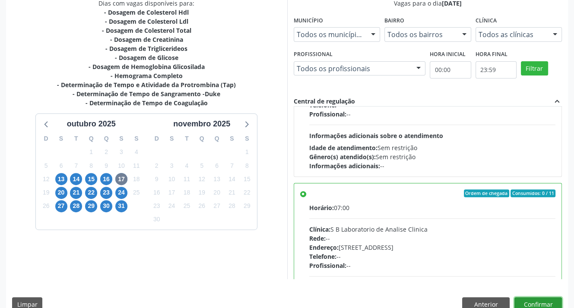
click at [535, 301] on button "Confirmar" at bounding box center [537, 304] width 47 height 15
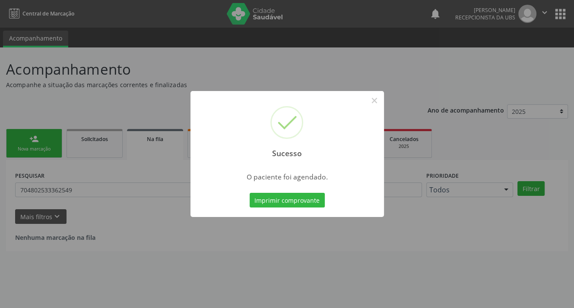
scroll to position [0, 0]
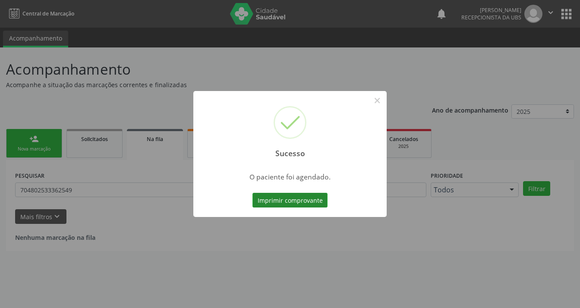
click at [274, 202] on button "Imprimir comprovante" at bounding box center [290, 200] width 75 height 15
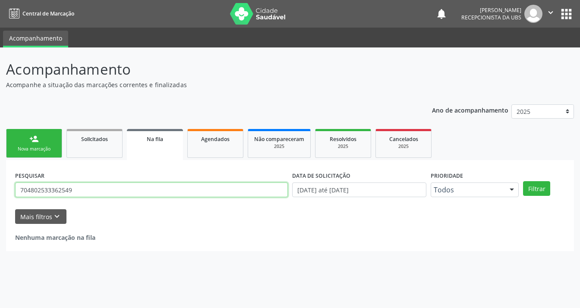
click at [95, 193] on input "704802533362549" at bounding box center [151, 190] width 273 height 15
type input "7"
type input "[PERSON_NAME]"
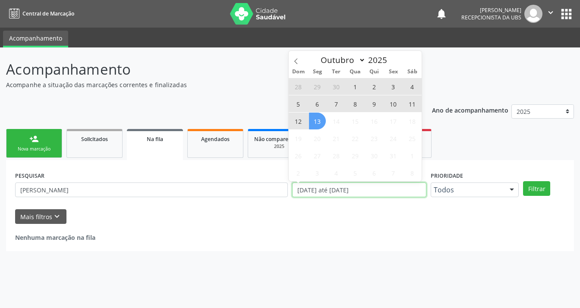
click at [382, 191] on input "[DATE] até [DATE]" at bounding box center [359, 190] width 134 height 15
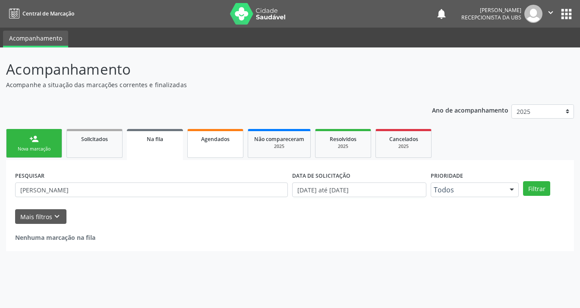
click at [218, 138] on span "Agendados" at bounding box center [215, 139] width 28 height 7
click at [224, 140] on span "Agendados" at bounding box center [215, 139] width 28 height 7
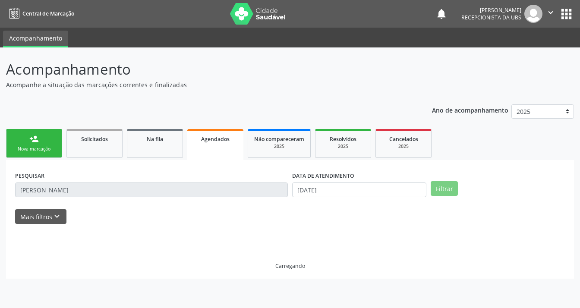
click at [224, 140] on span "Agendados" at bounding box center [215, 139] width 28 height 7
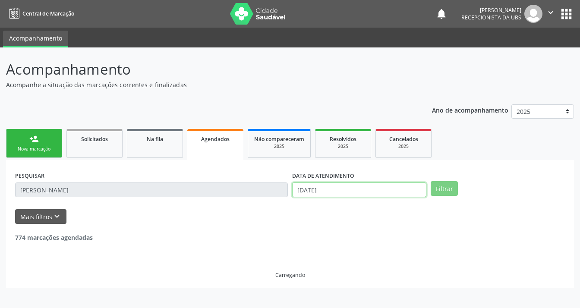
click at [332, 186] on input "[DATE]" at bounding box center [359, 190] width 134 height 15
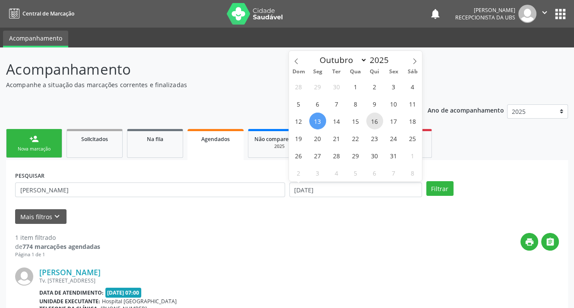
click at [368, 123] on span "16" at bounding box center [374, 121] width 17 height 17
type input "16[DATE]"
click at [394, 123] on span "17" at bounding box center [393, 121] width 17 height 17
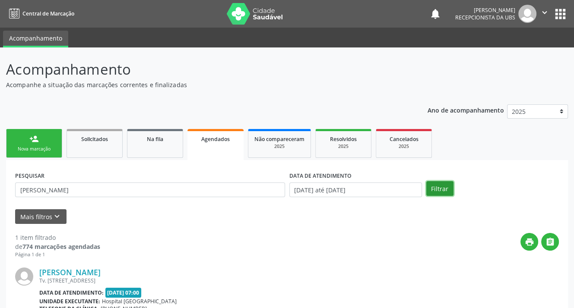
click at [436, 187] on button "Filtrar" at bounding box center [439, 188] width 27 height 15
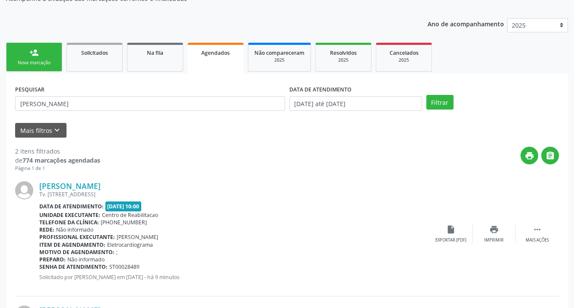
scroll to position [173, 0]
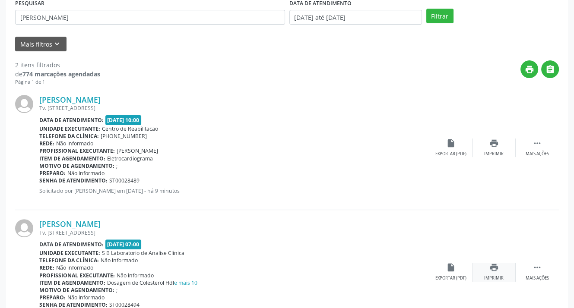
click at [490, 266] on icon "print" at bounding box center [493, 267] width 9 height 9
